Goal: Find specific page/section: Find specific page/section

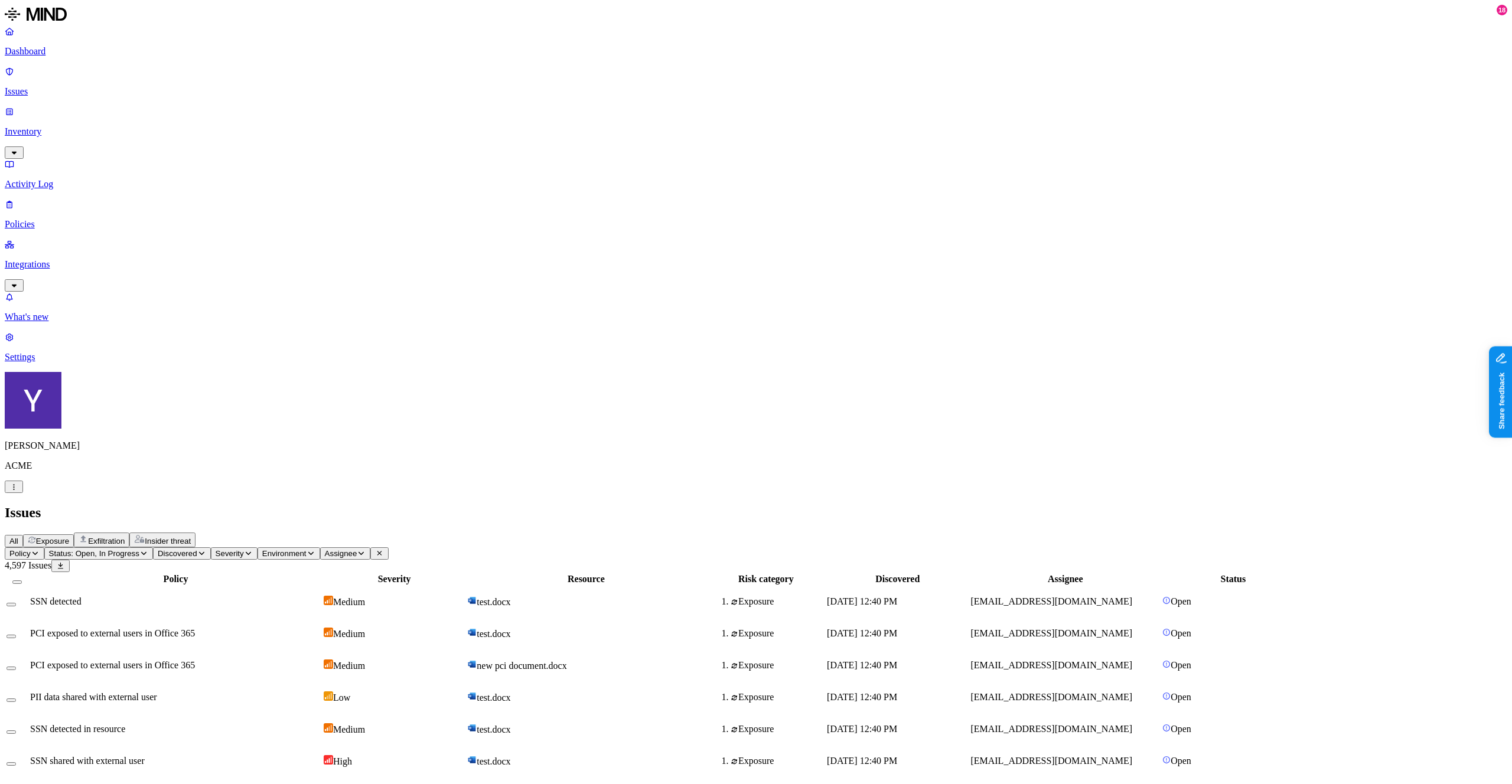
click at [60, 126] on p "Inventory" at bounding box center [756, 132] width 1503 height 11
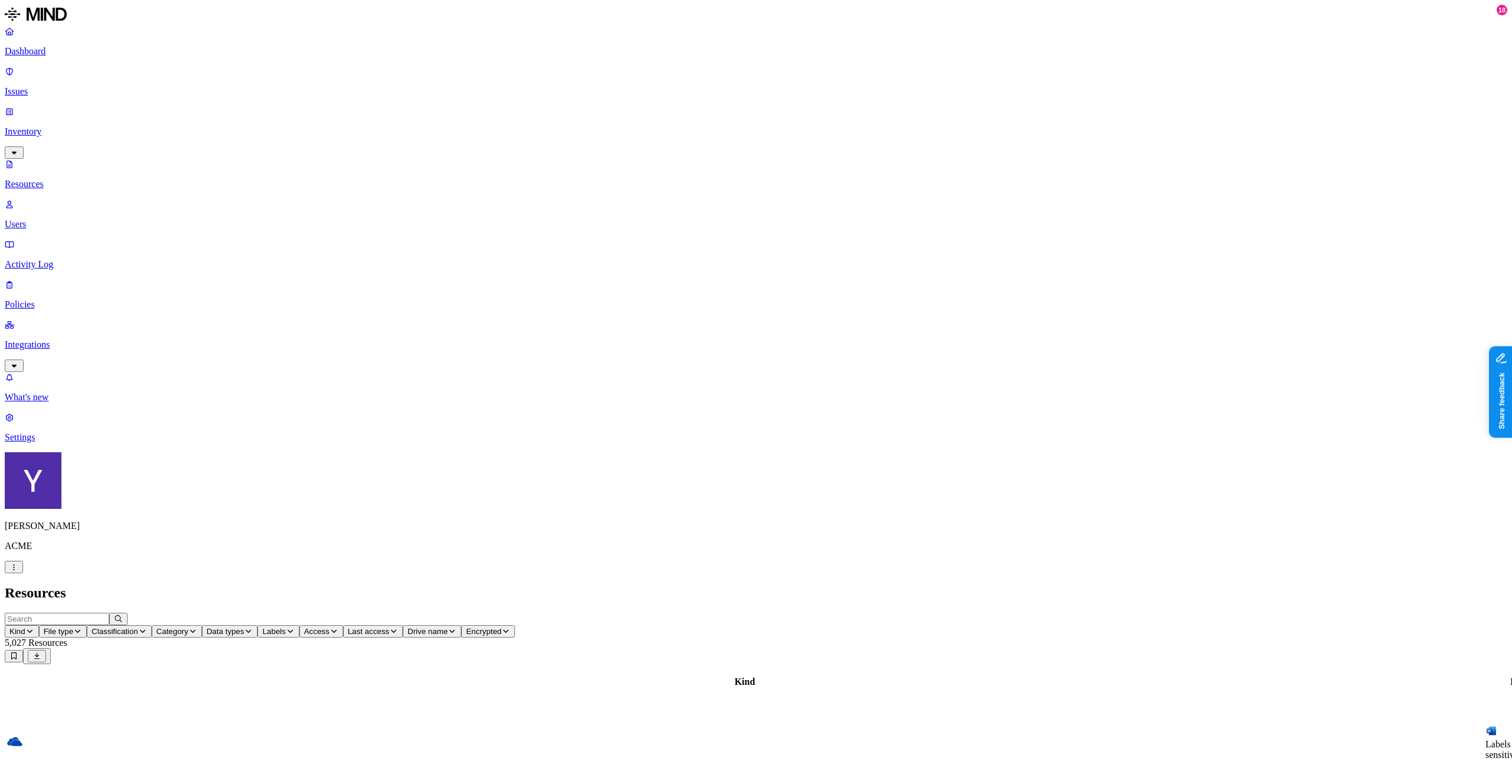
click at [1485, 700] on td "Labels Test with sensitive content.docx" at bounding box center [1529, 743] width 88 height 86
click at [58, 86] on p "Issues" at bounding box center [756, 92] width 1503 height 11
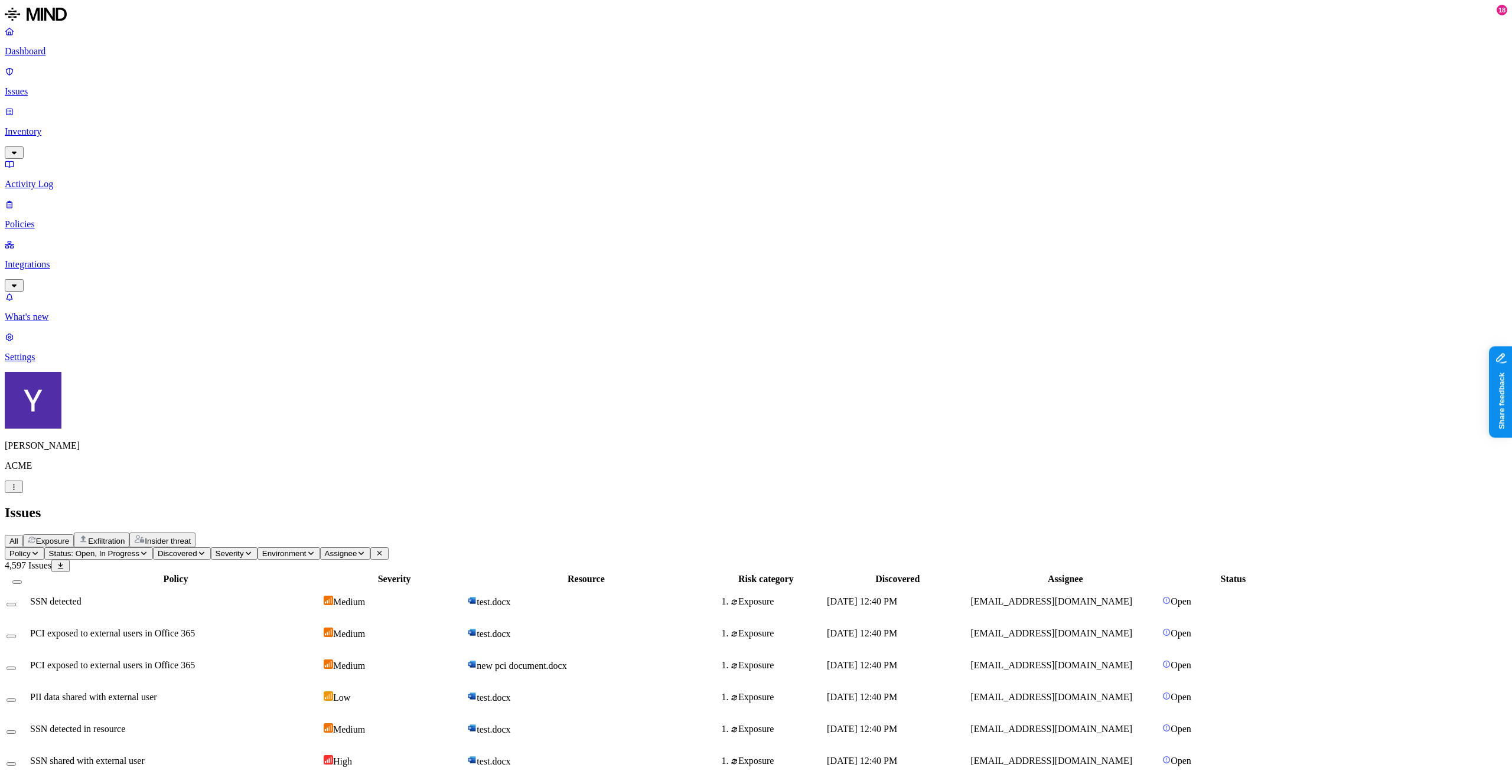
click at [69, 537] on span "Exposure" at bounding box center [53, 541] width 33 height 9
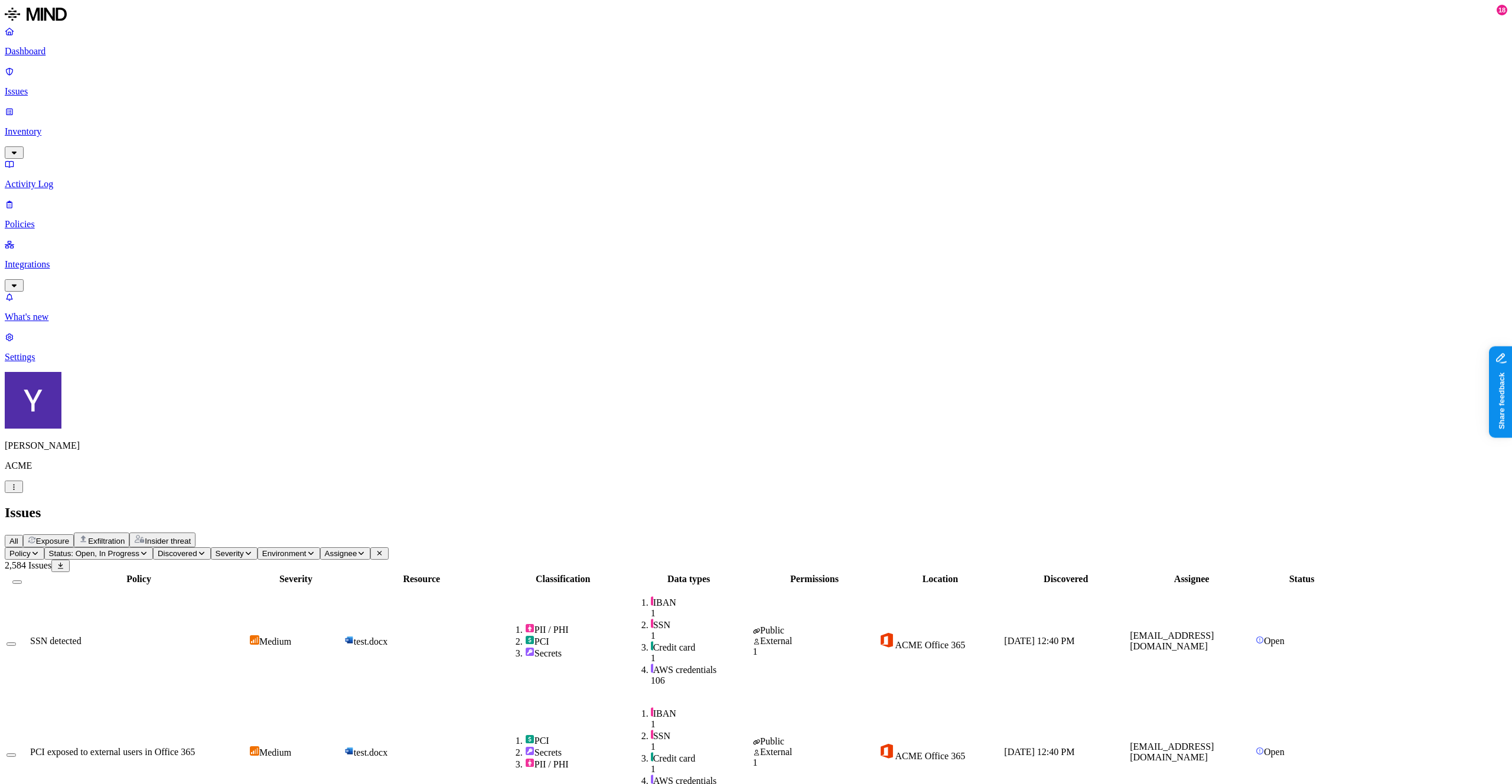
click at [404, 505] on h2 "Issues" at bounding box center [756, 513] width 1503 height 16
click at [539, 533] on div "All Exposure Exfiltration Insider threat" at bounding box center [756, 540] width 1503 height 15
